Goal: Communication & Community: Answer question/provide support

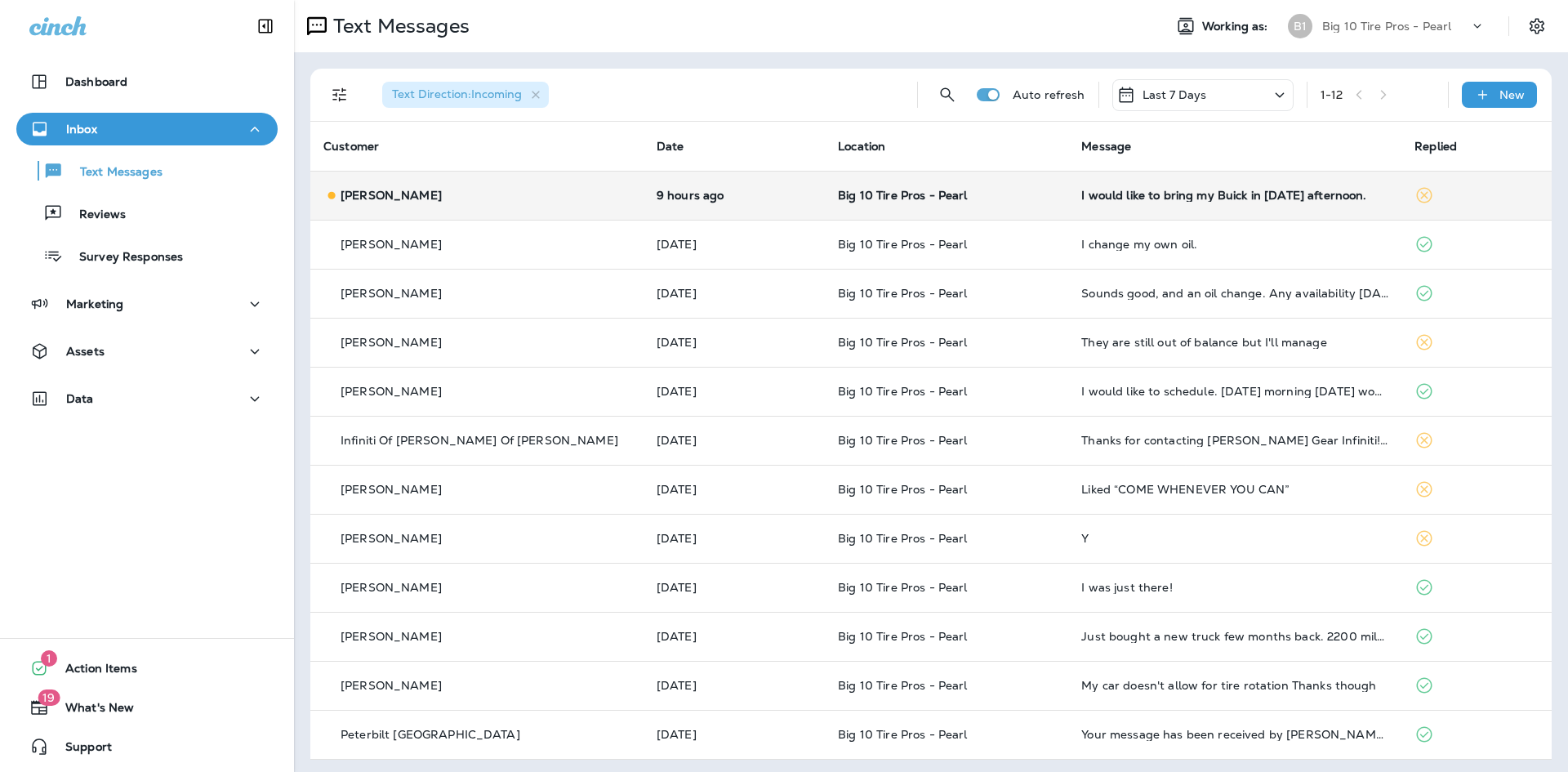
click at [1096, 198] on div "I would like to bring my Buick in [DATE] afternoon." at bounding box center [1234, 195] width 307 height 13
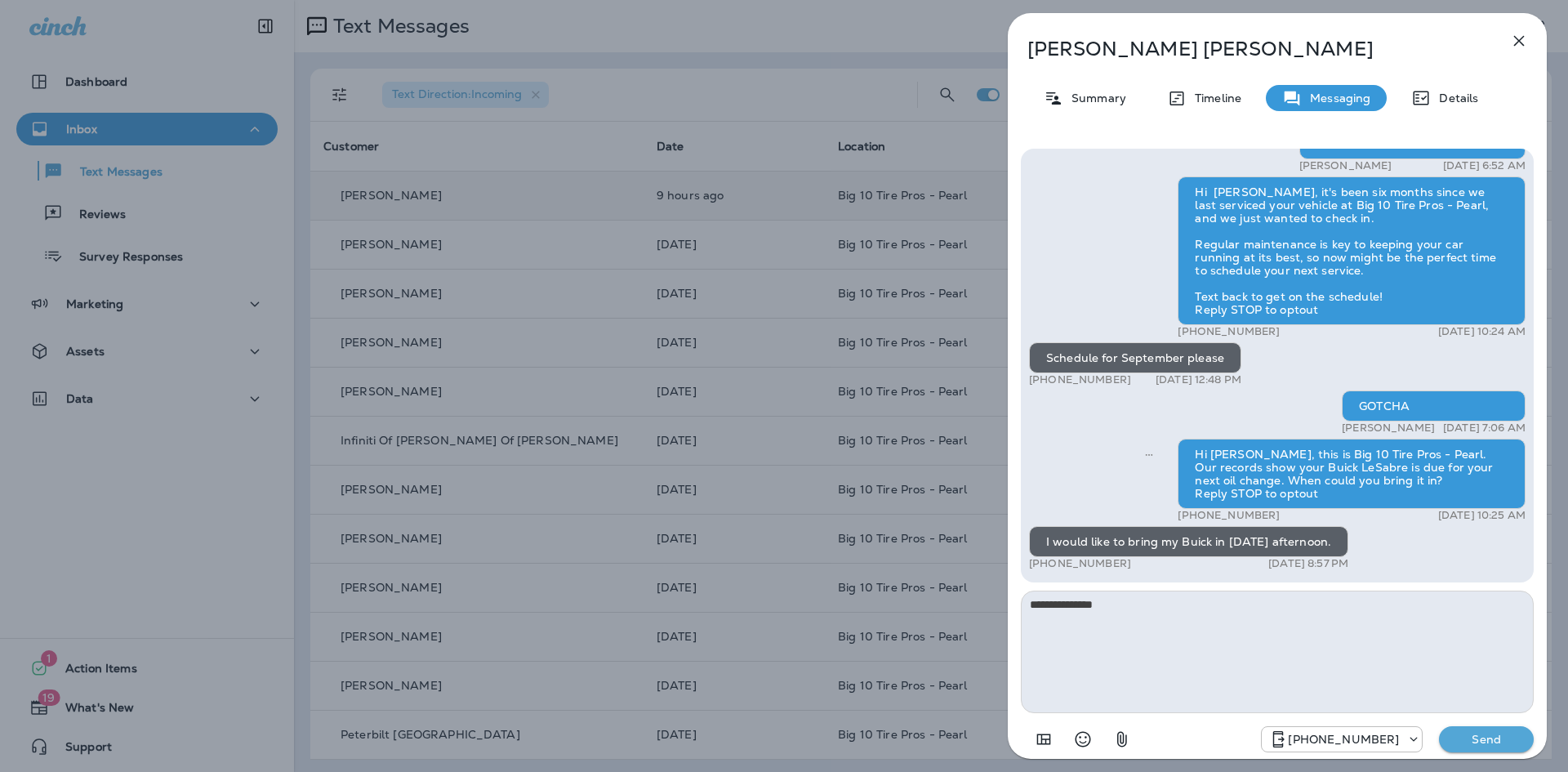
type textarea "**********"
click at [1484, 741] on p "Send" at bounding box center [1486, 740] width 68 height 15
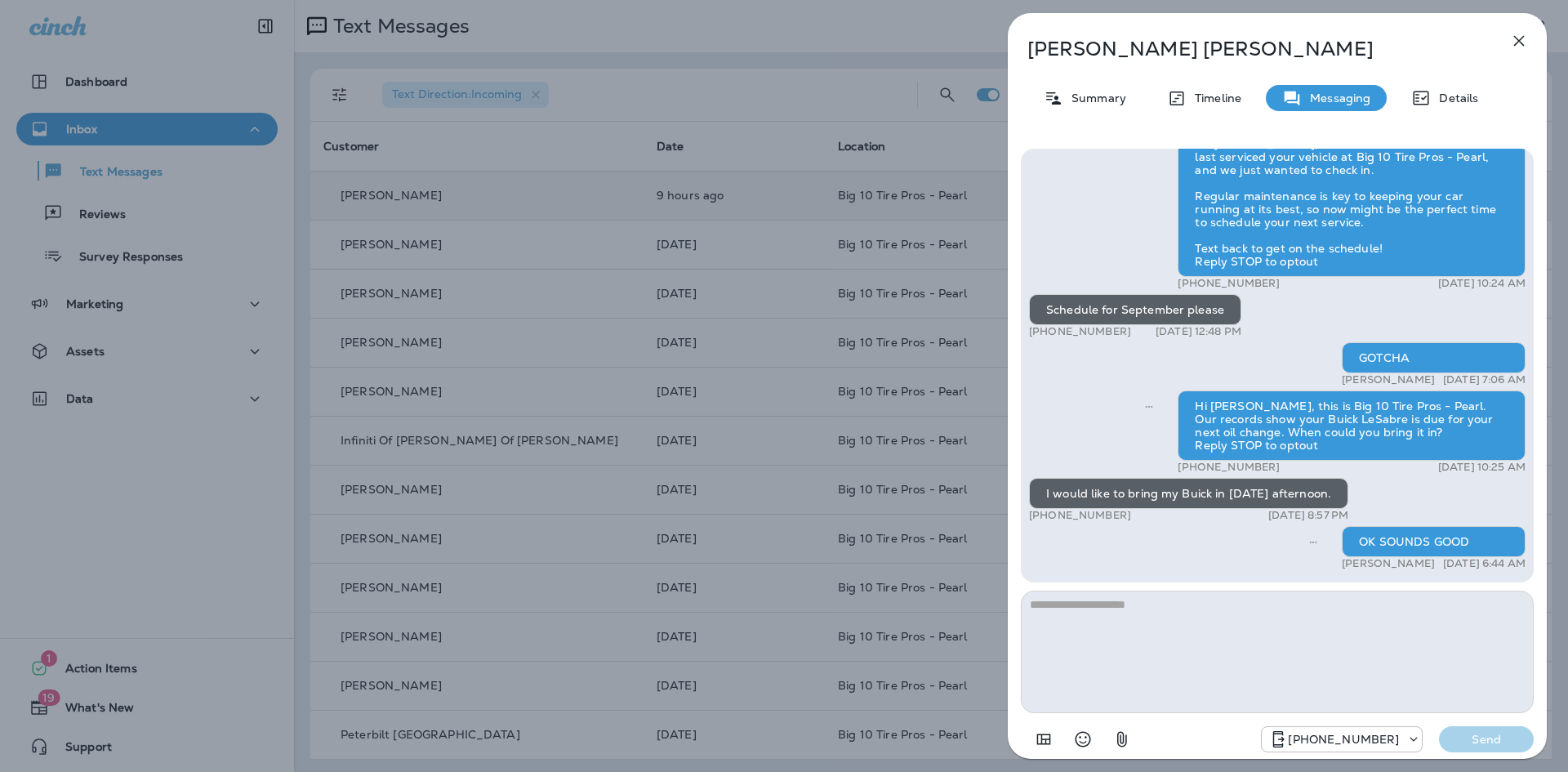
click at [1520, 43] on icon "button" at bounding box center [1518, 41] width 10 height 10
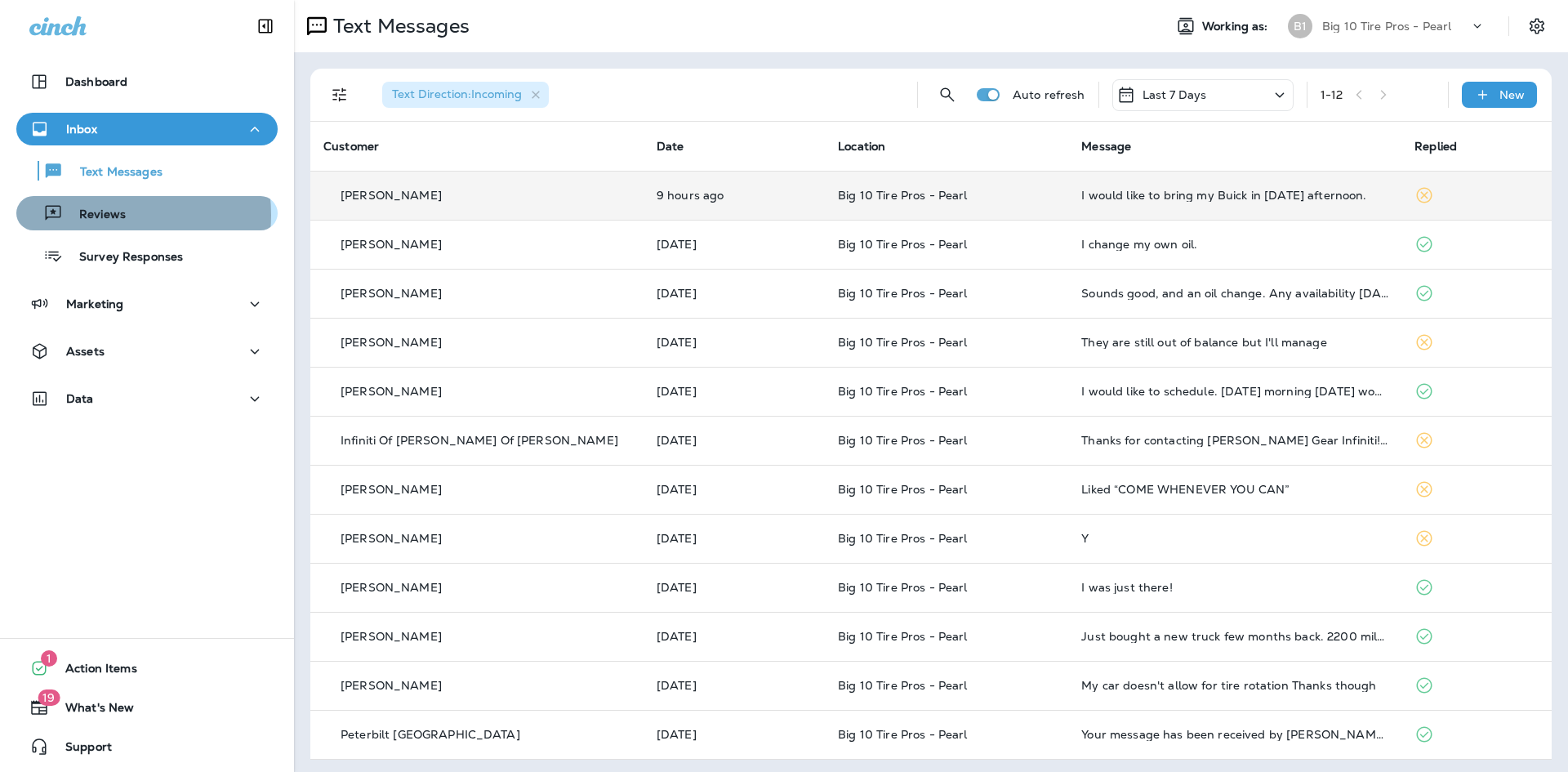
click at [98, 214] on p "Reviews" at bounding box center [94, 214] width 63 height 16
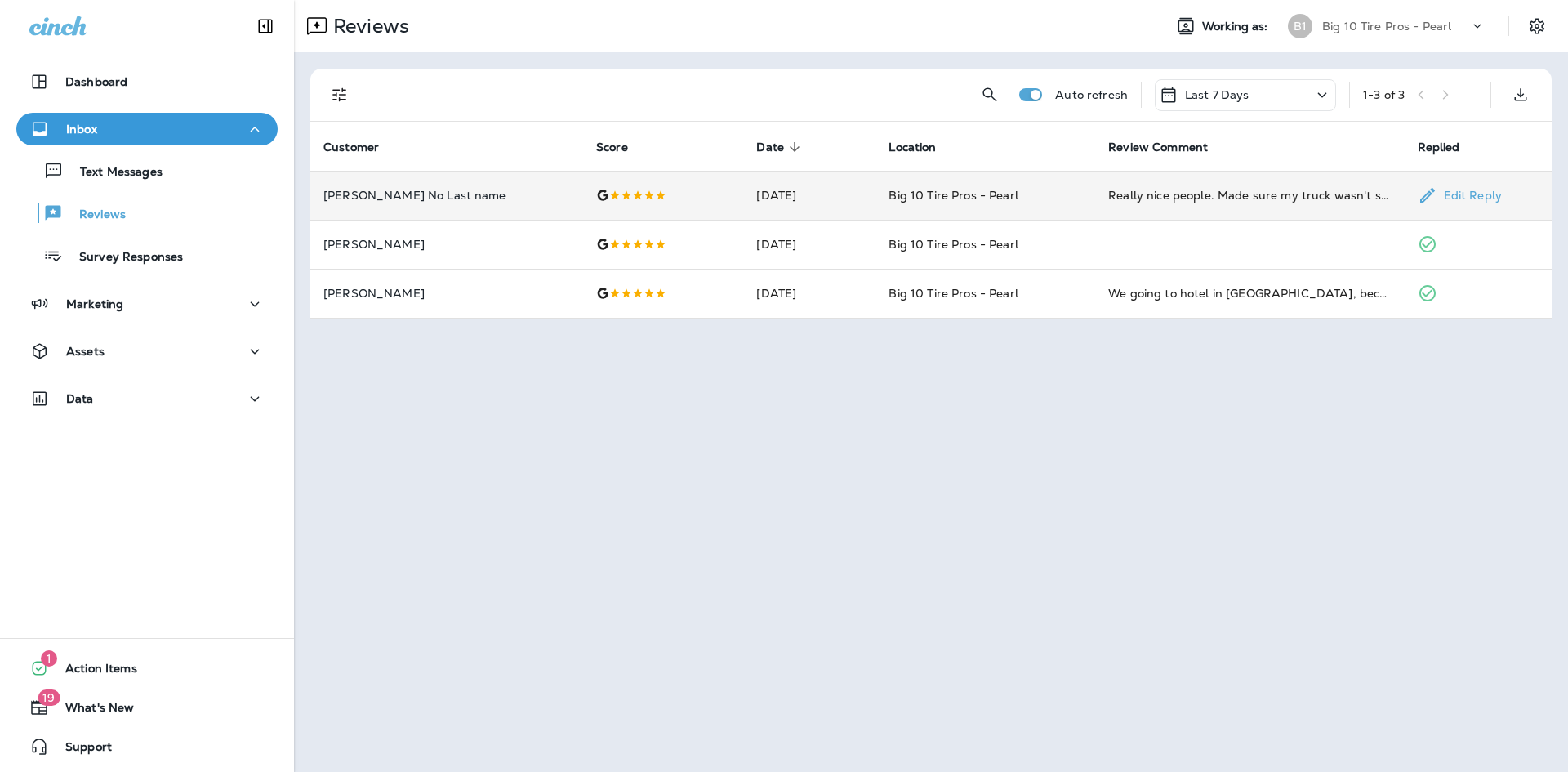
click at [1121, 189] on div "Really nice people. Made sure my truck wasn't shaking." at bounding box center [1249, 195] width 283 height 17
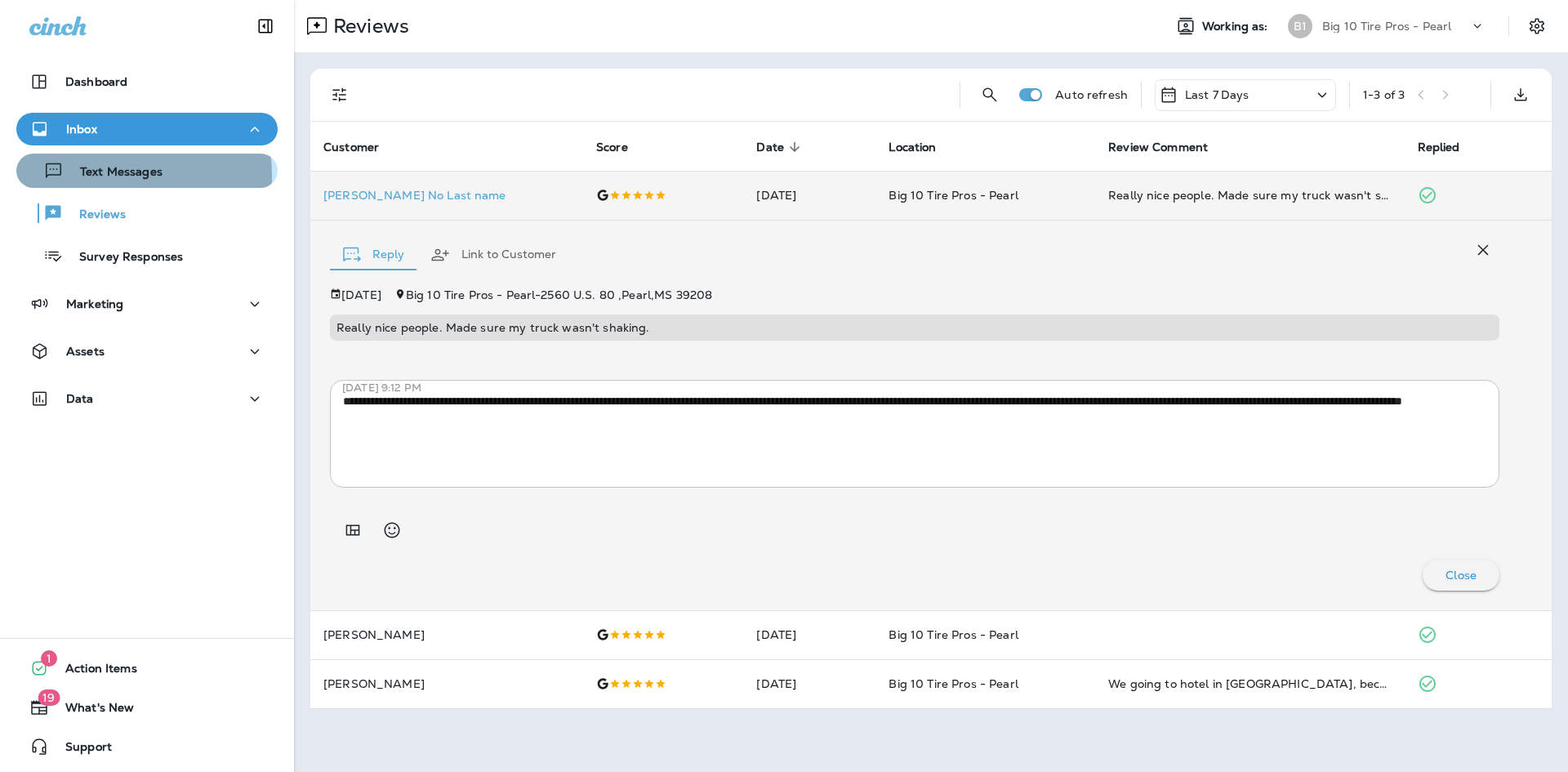
click at [95, 176] on p "Text Messages" at bounding box center [113, 172] width 99 height 16
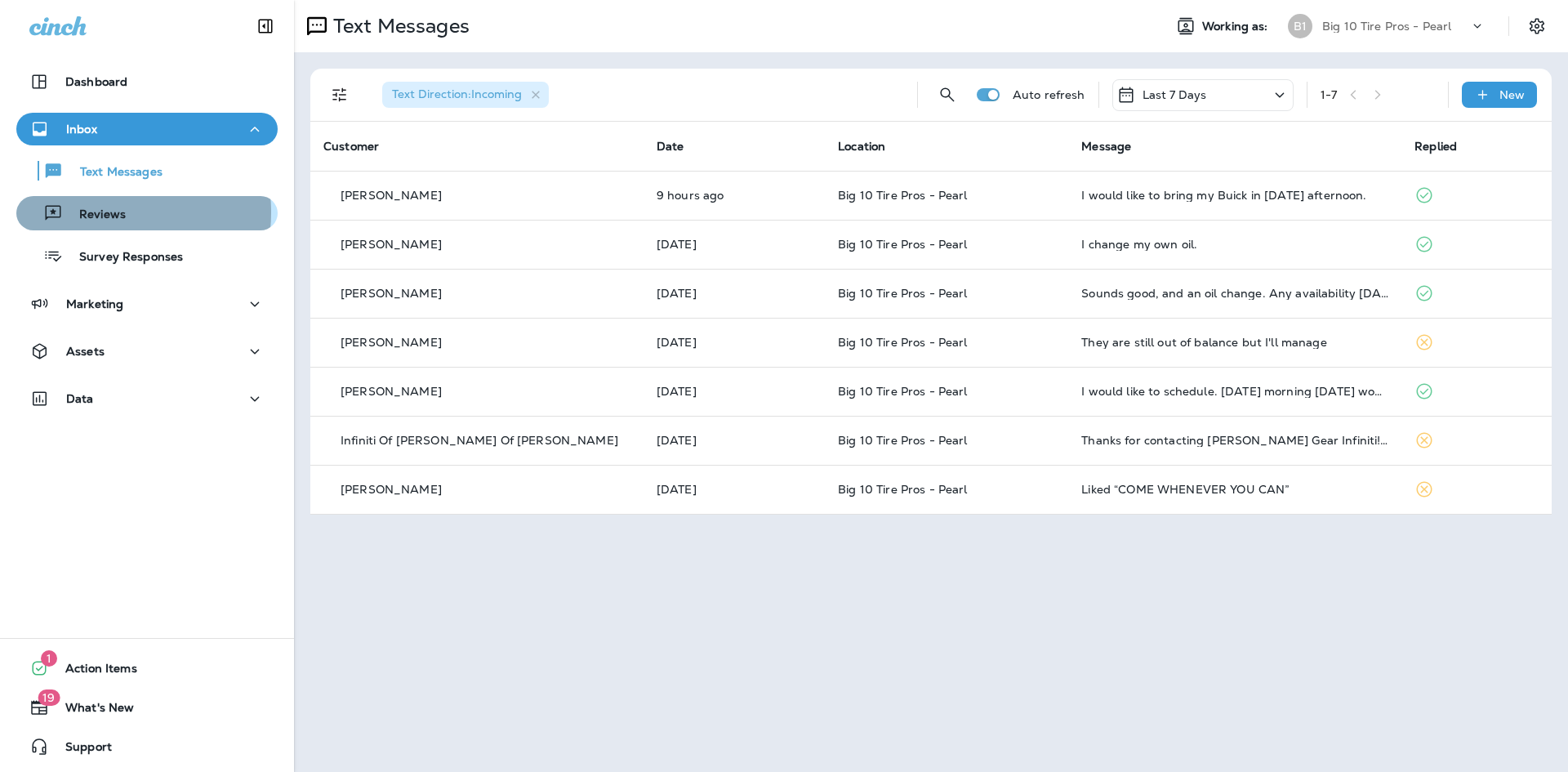
click at [89, 213] on p "Reviews" at bounding box center [94, 214] width 63 height 16
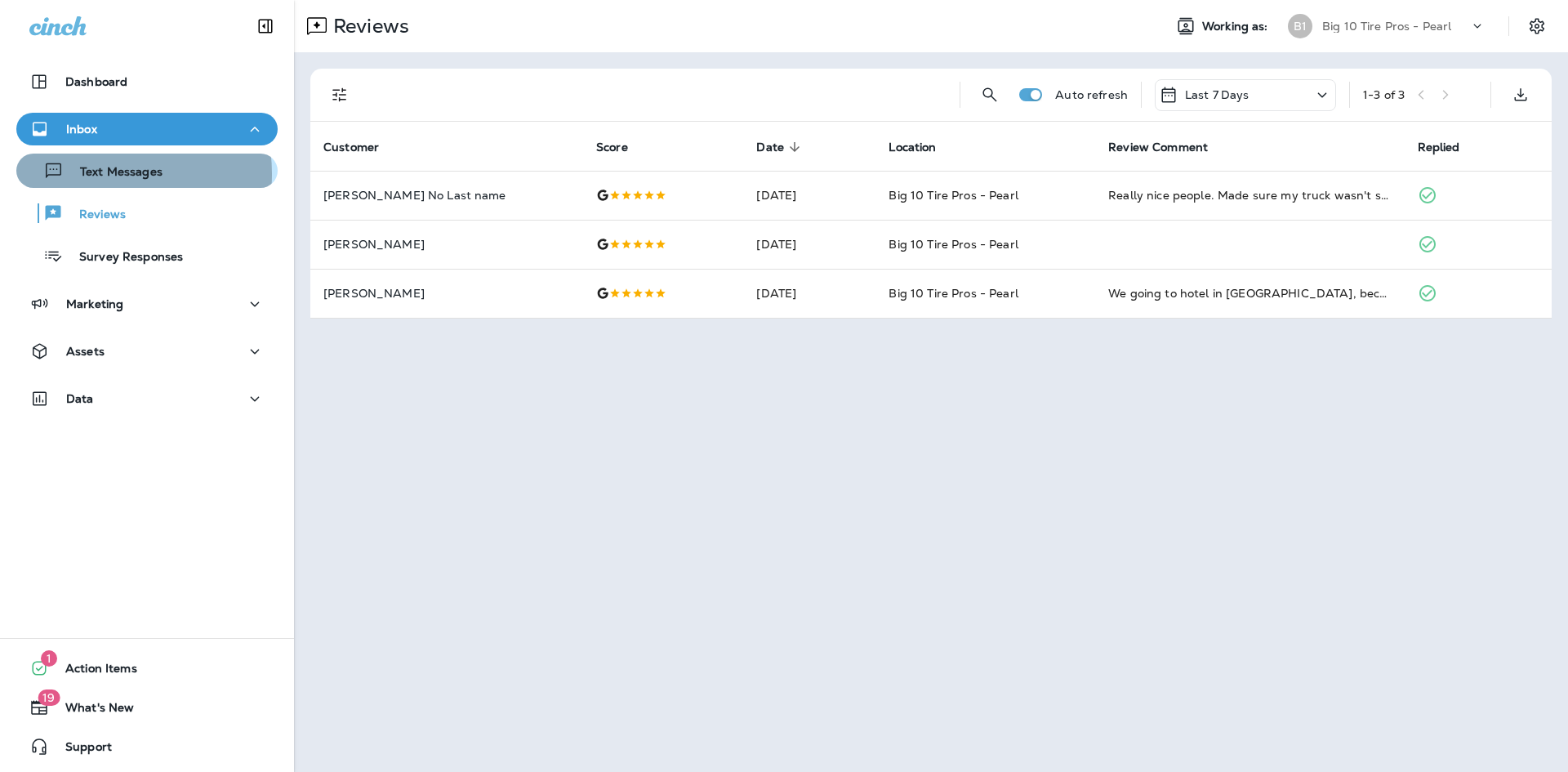
click at [95, 174] on p "Text Messages" at bounding box center [113, 172] width 99 height 16
